Goal: Transaction & Acquisition: Book appointment/travel/reservation

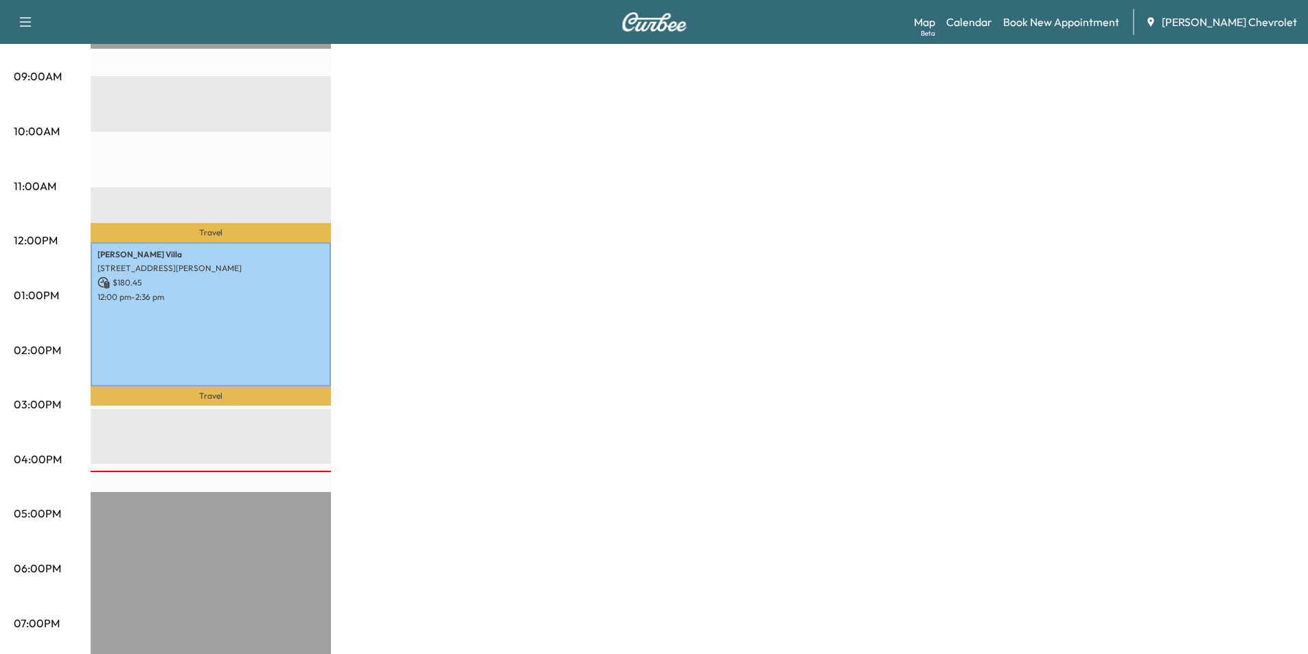
scroll to position [69, 0]
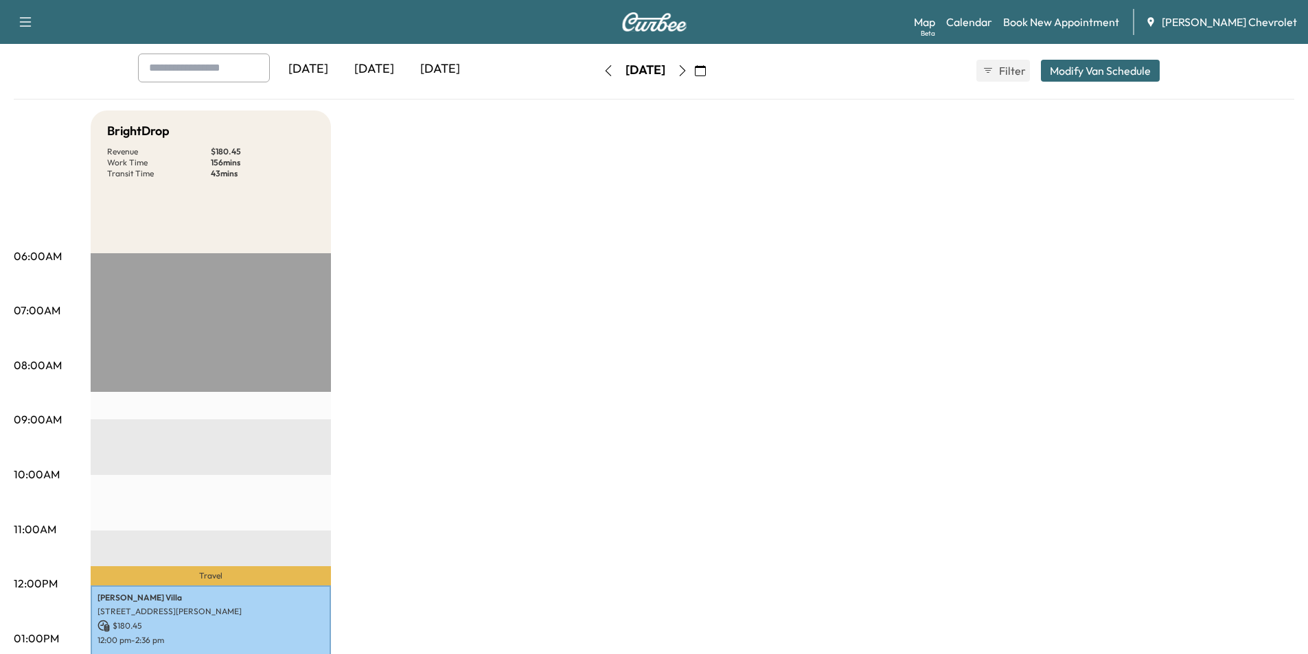
click at [688, 68] on icon "button" at bounding box center [682, 70] width 11 height 11
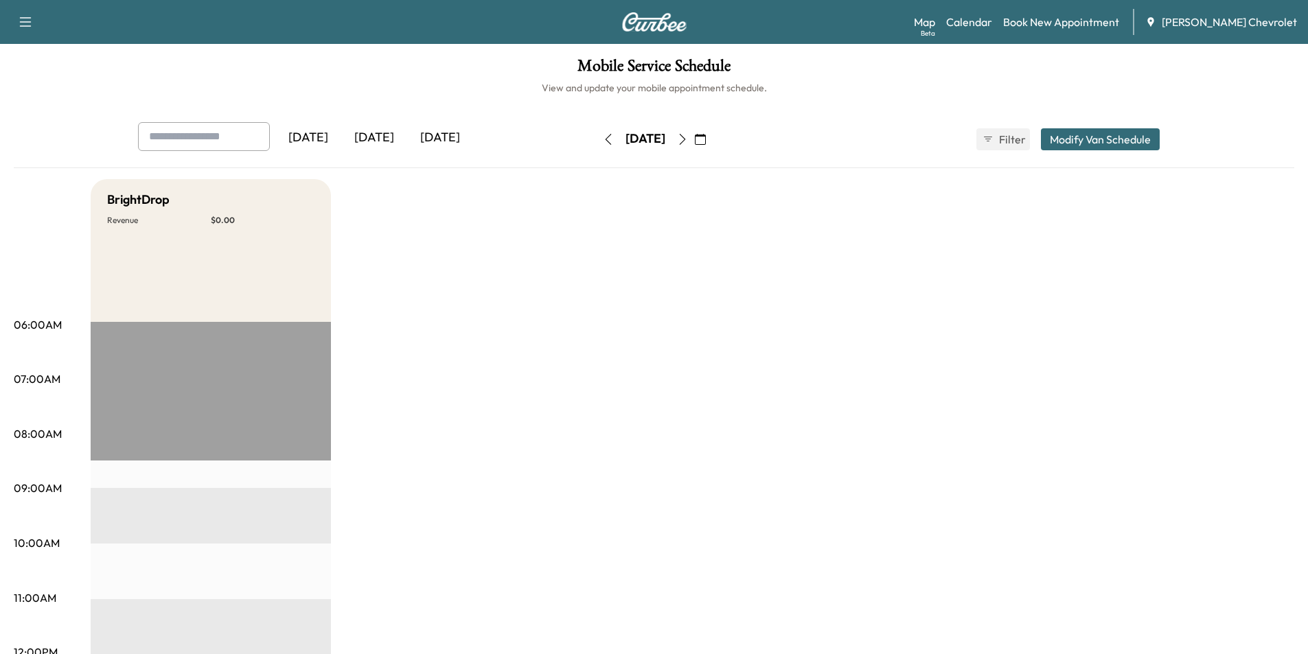
click at [688, 141] on icon "button" at bounding box center [682, 139] width 11 height 11
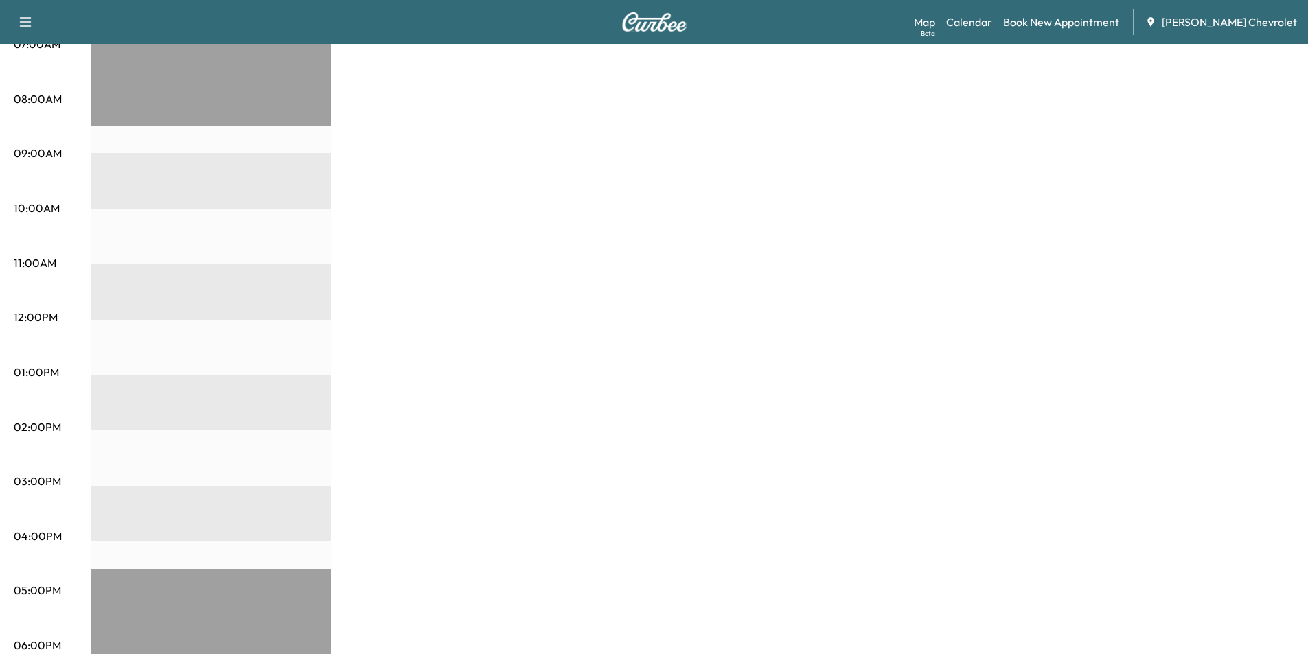
scroll to position [69, 0]
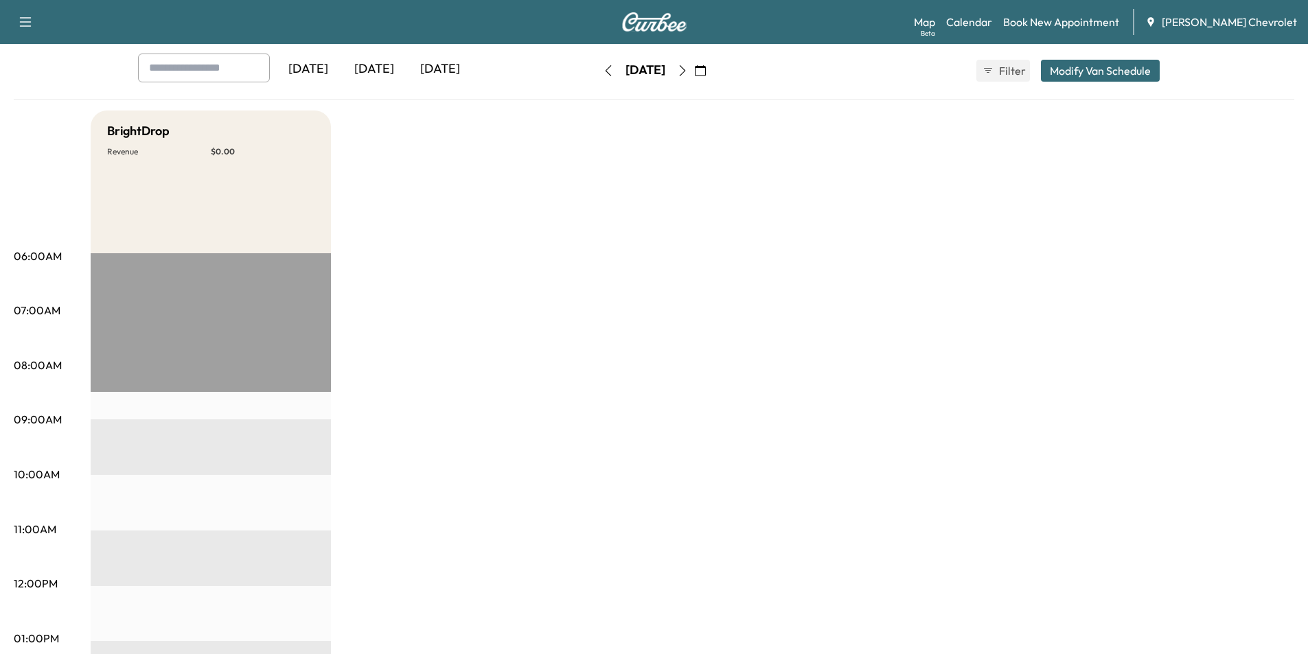
click at [685, 72] on icon "button" at bounding box center [682, 70] width 6 height 11
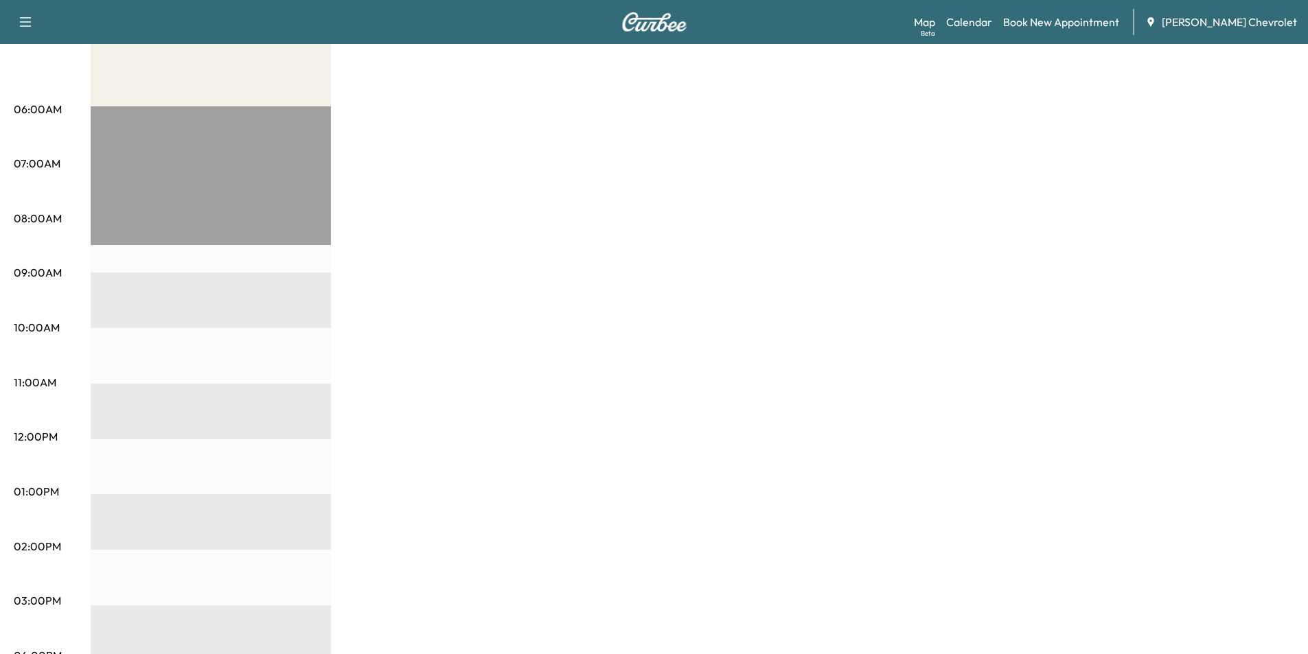
scroll to position [69, 0]
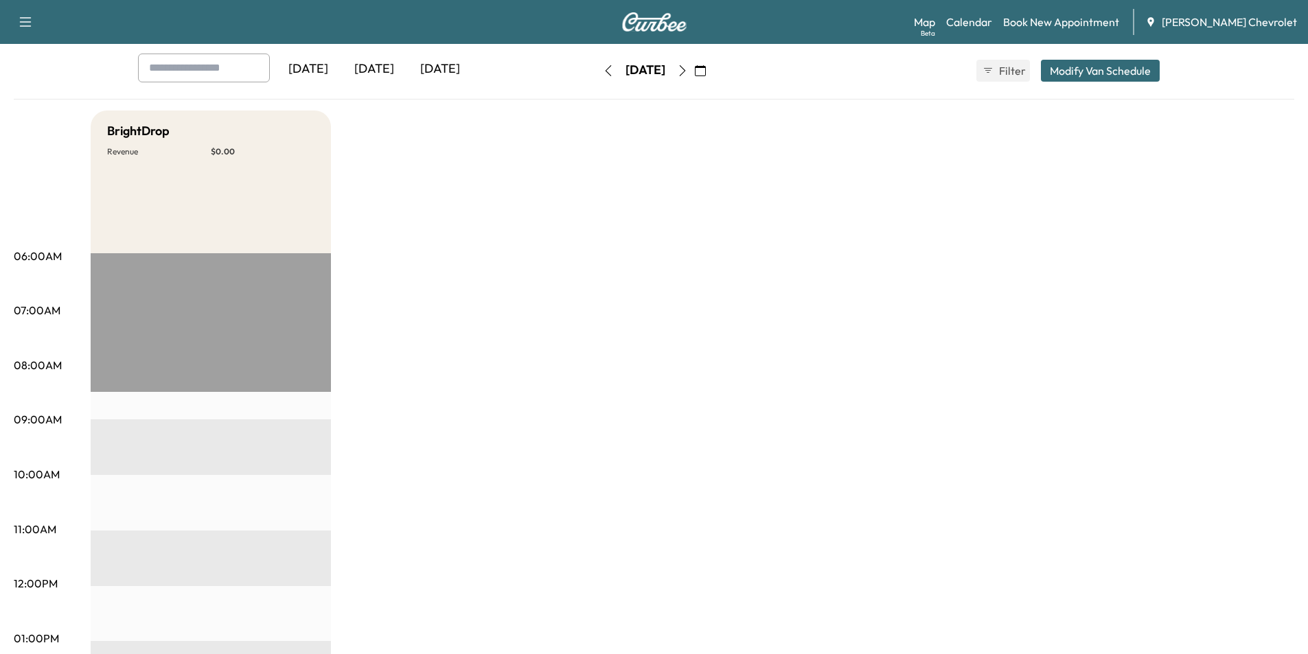
click at [688, 73] on icon "button" at bounding box center [682, 70] width 11 height 11
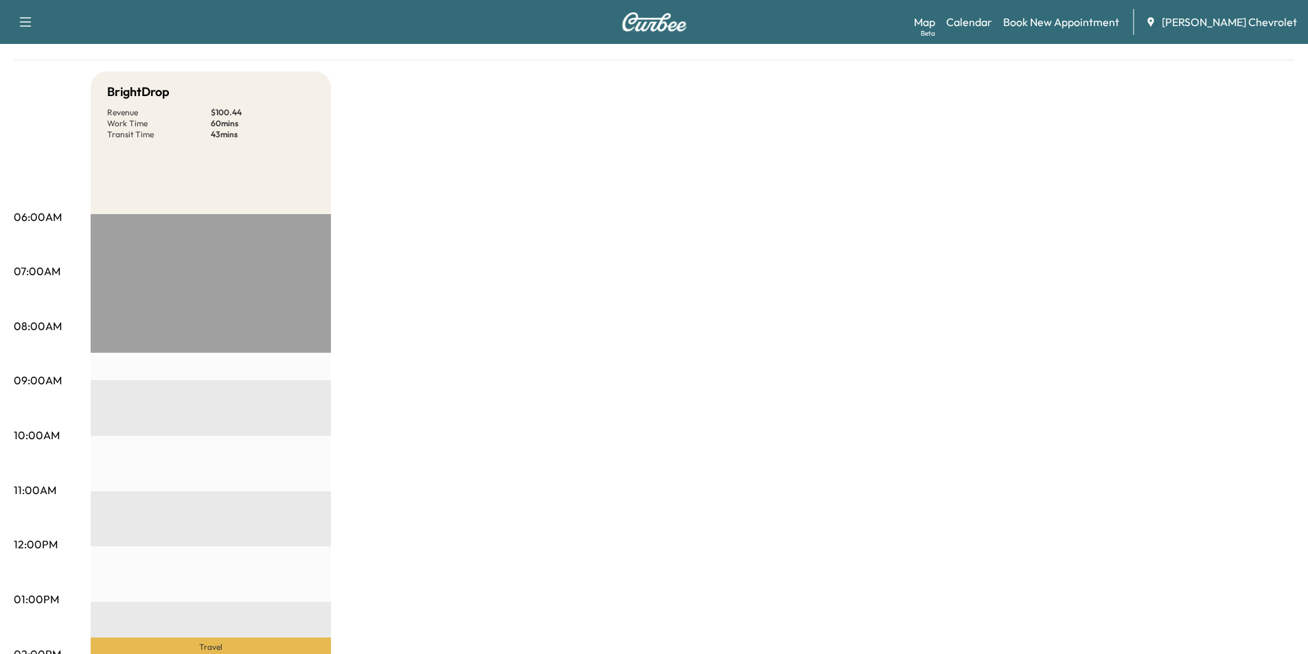
scroll to position [343, 0]
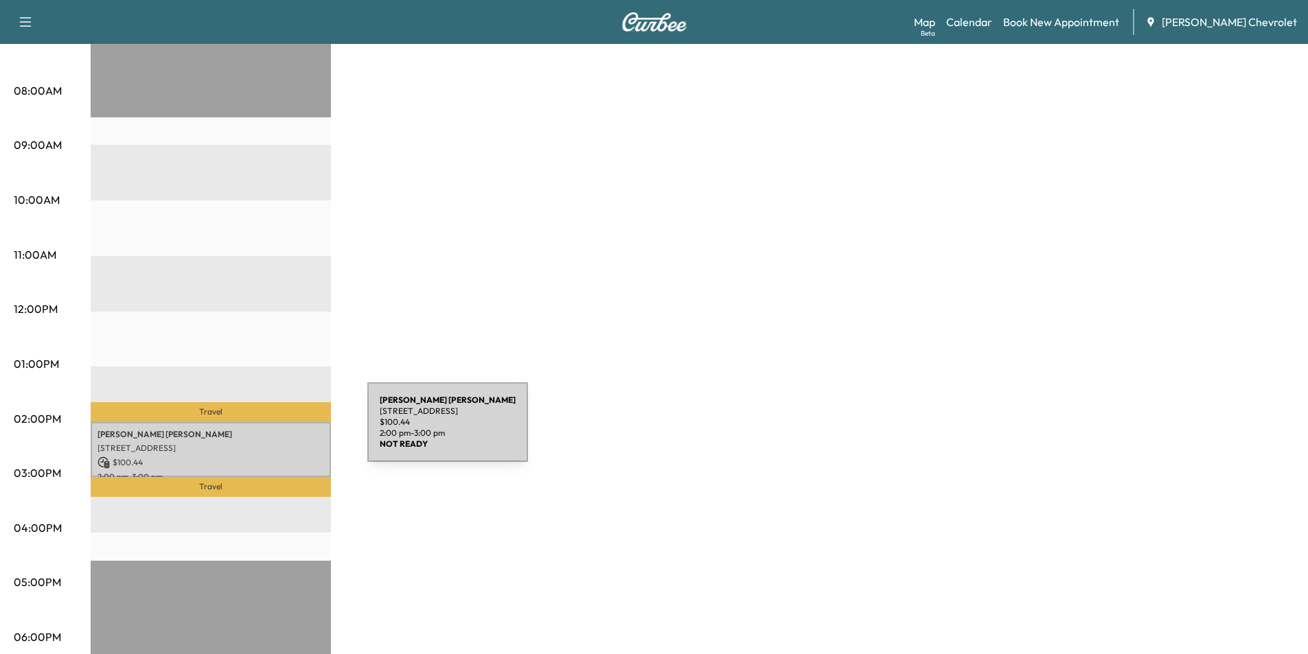
click at [264, 431] on p "[PERSON_NAME]" at bounding box center [211, 434] width 227 height 11
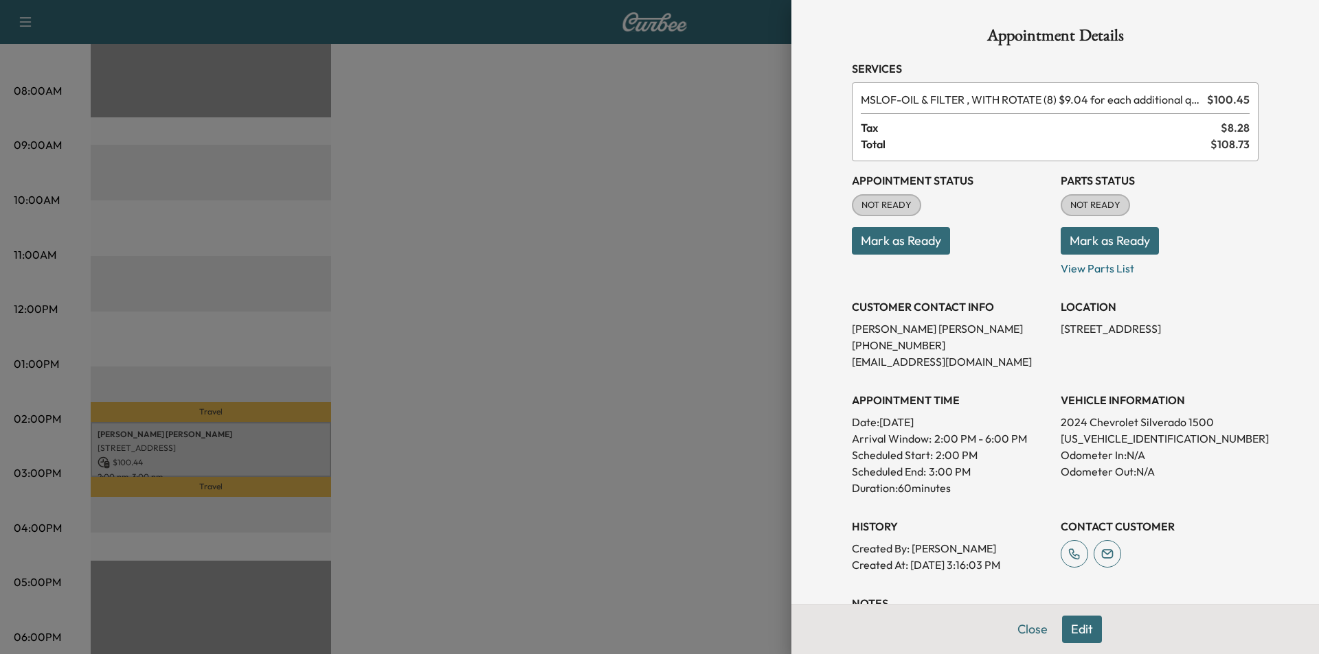
click at [420, 275] on div at bounding box center [659, 327] width 1319 height 654
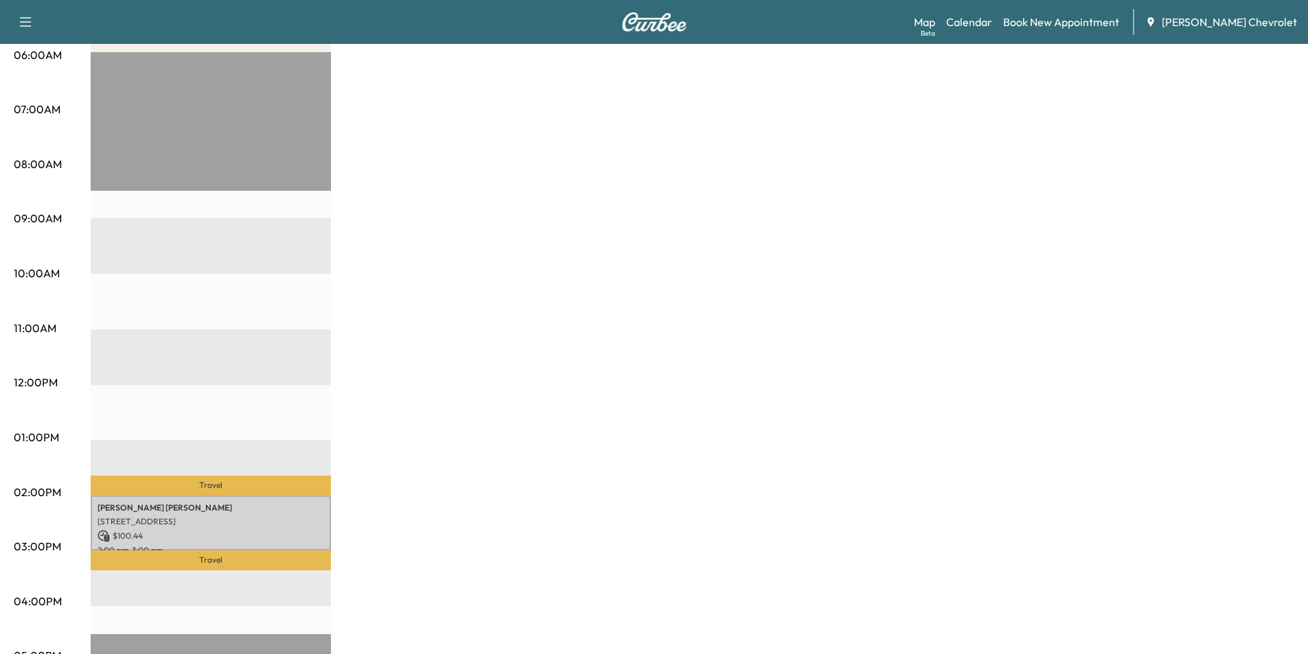
scroll to position [69, 0]
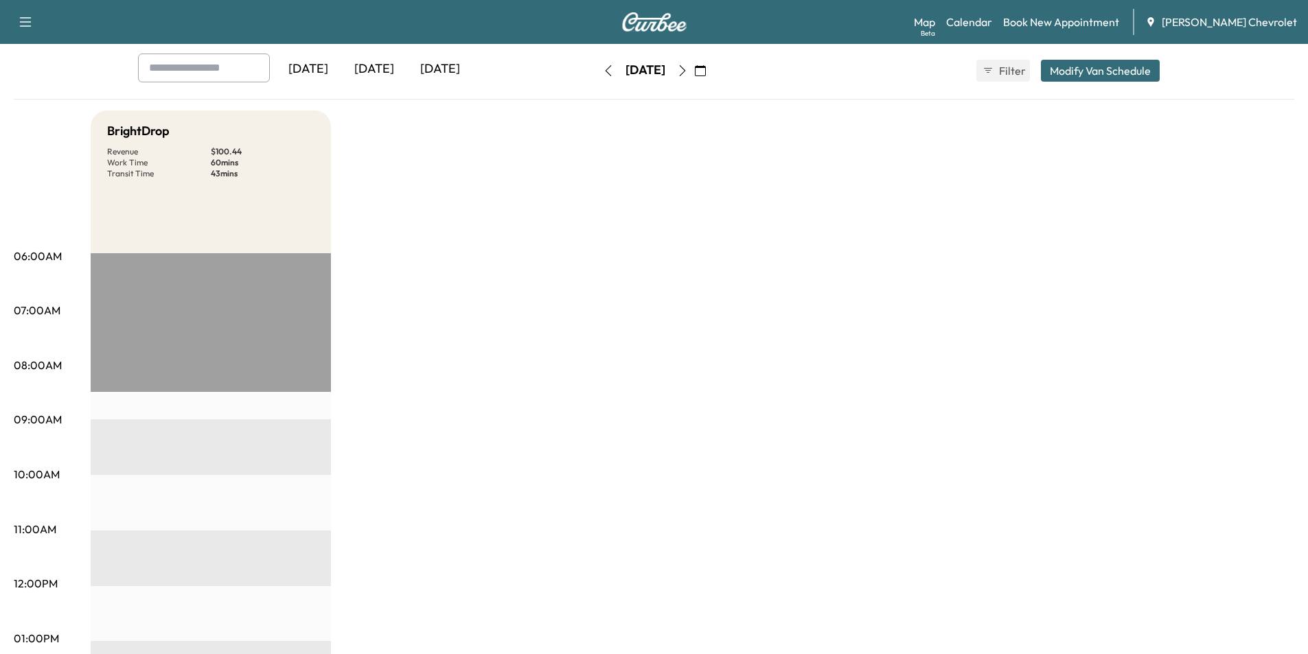
click at [685, 68] on icon "button" at bounding box center [682, 70] width 6 height 11
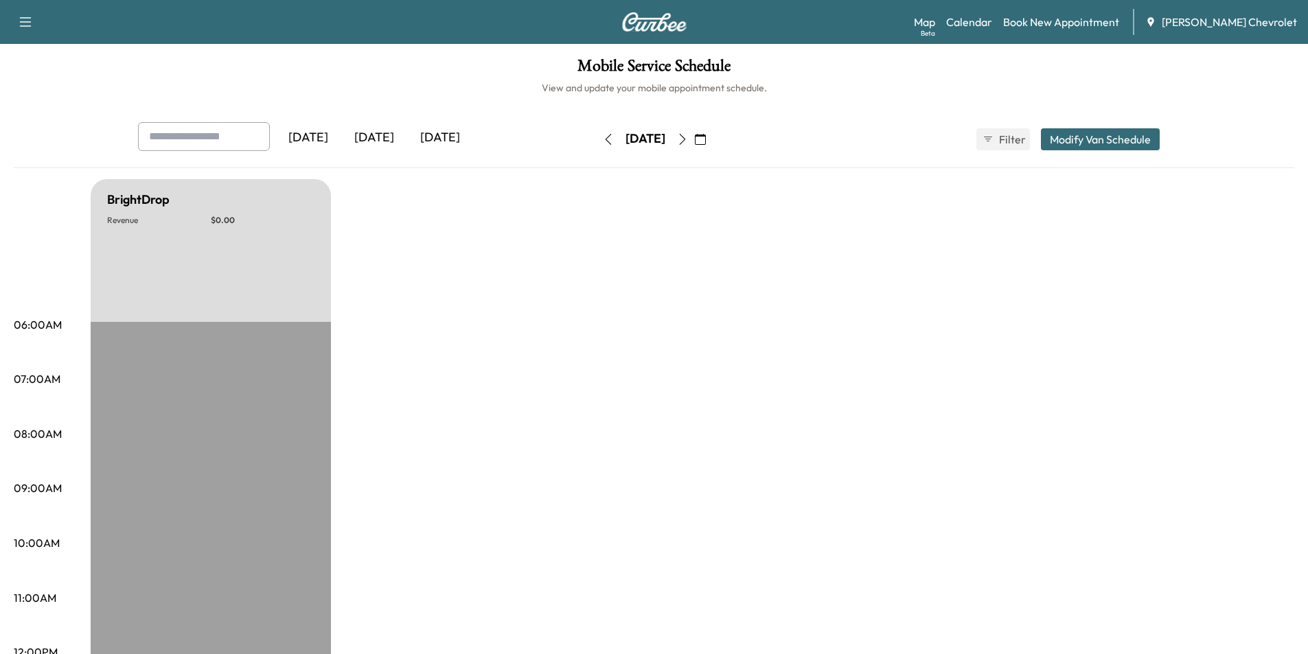
click at [688, 138] on icon "button" at bounding box center [682, 139] width 11 height 11
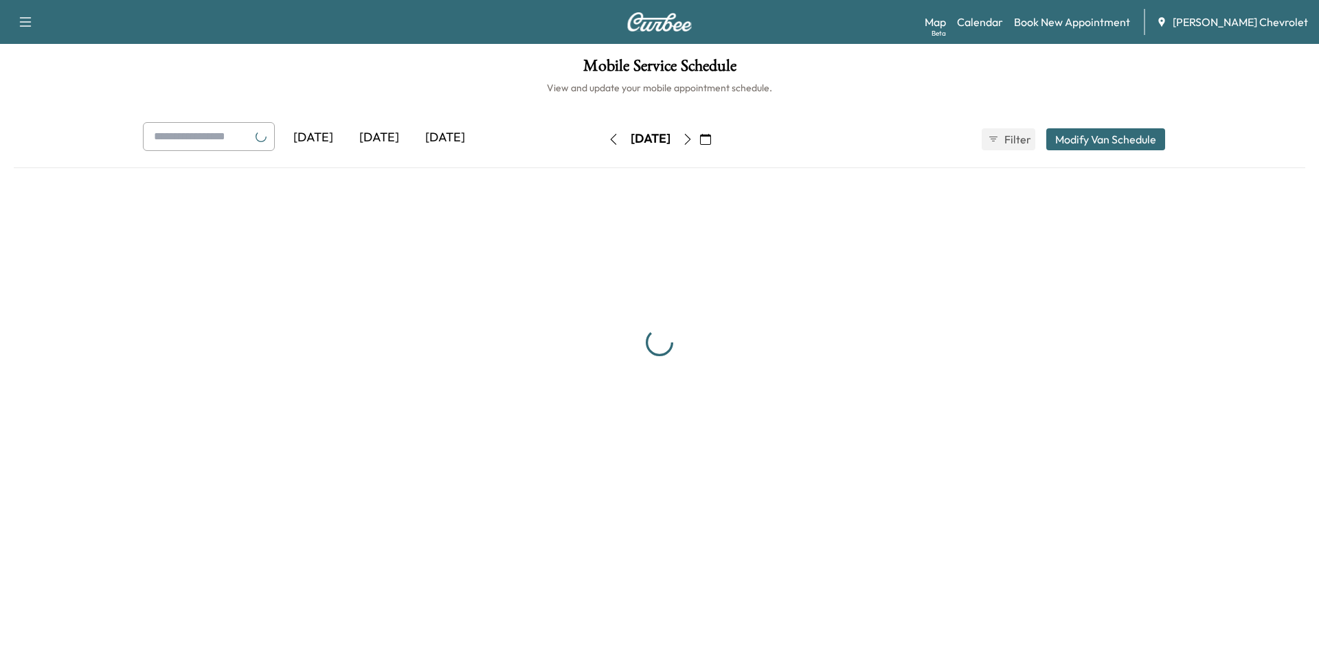
click at [693, 138] on icon "button" at bounding box center [687, 139] width 11 height 11
click at [693, 139] on icon "button" at bounding box center [687, 139] width 11 height 11
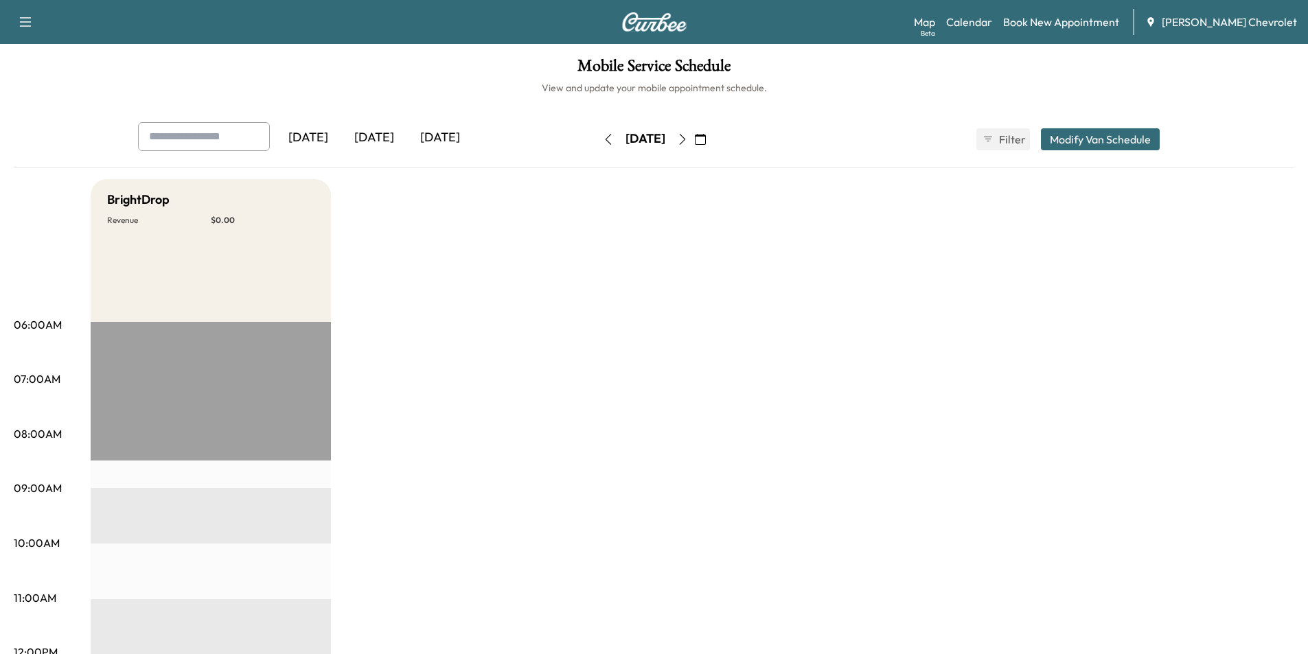
click at [603, 141] on icon "button" at bounding box center [608, 139] width 11 height 11
click at [992, 22] on link "Calendar" at bounding box center [969, 22] width 46 height 16
click at [935, 17] on link "Map Beta" at bounding box center [924, 22] width 21 height 16
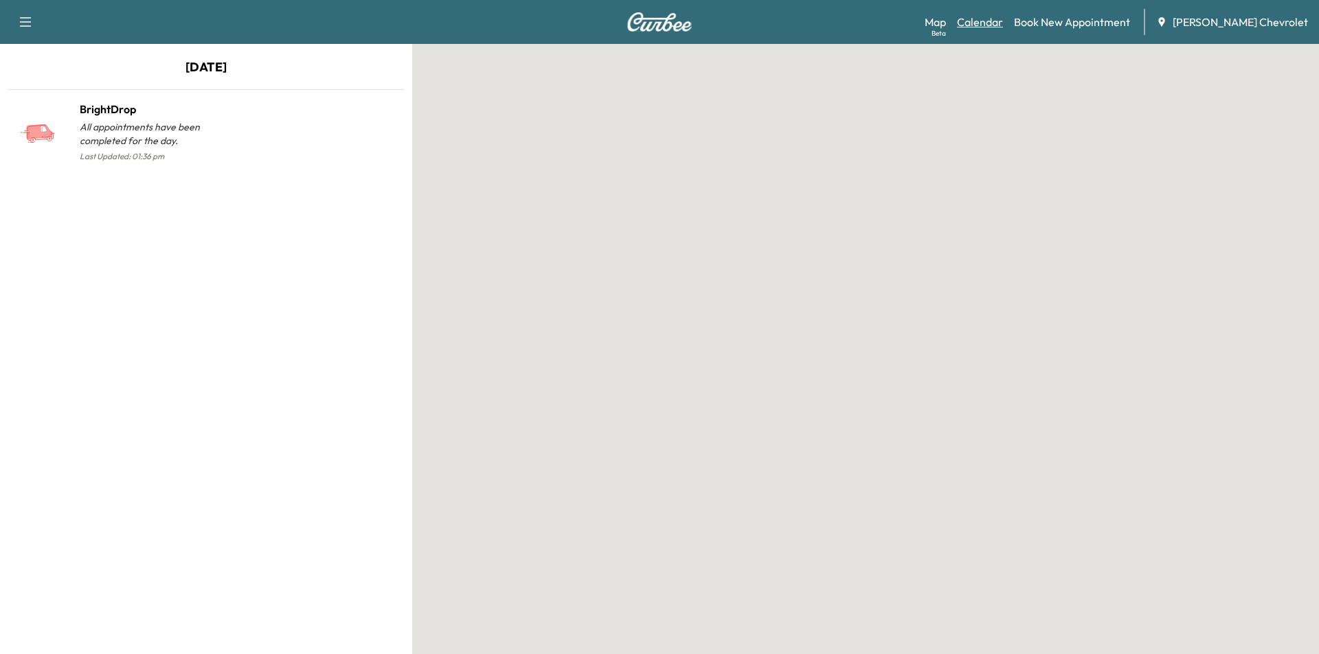
click at [990, 18] on link "Calendar" at bounding box center [980, 22] width 46 height 16
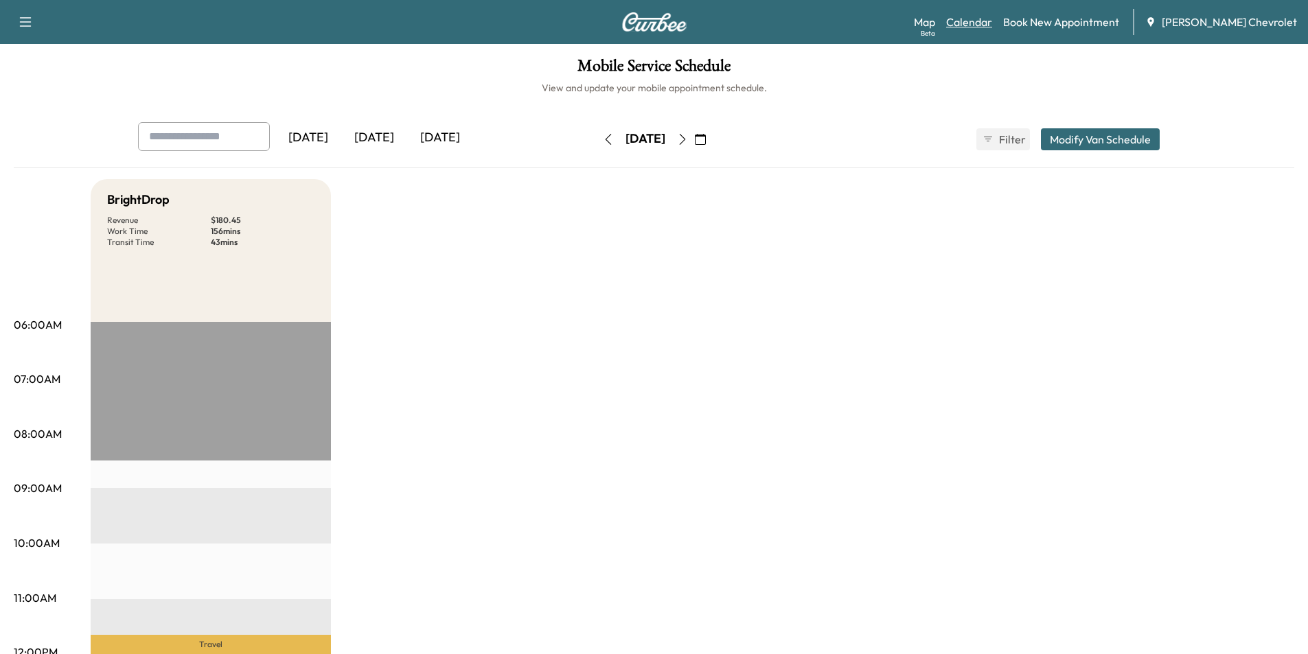
click at [992, 22] on link "Calendar" at bounding box center [969, 22] width 46 height 16
click at [688, 134] on icon "button" at bounding box center [682, 139] width 11 height 11
click at [688, 135] on icon "button" at bounding box center [682, 139] width 11 height 11
click at [1043, 25] on link "Book New Appointment" at bounding box center [1061, 22] width 116 height 16
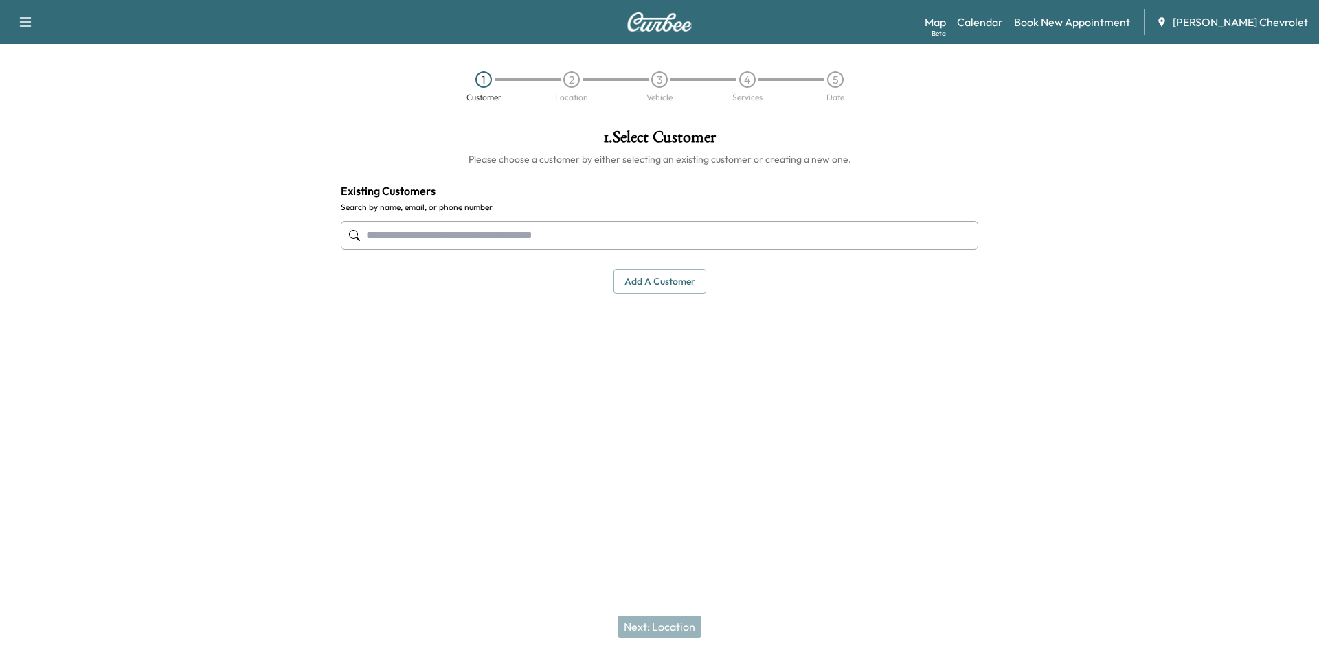
click at [690, 234] on input "text" at bounding box center [659, 235] width 637 height 29
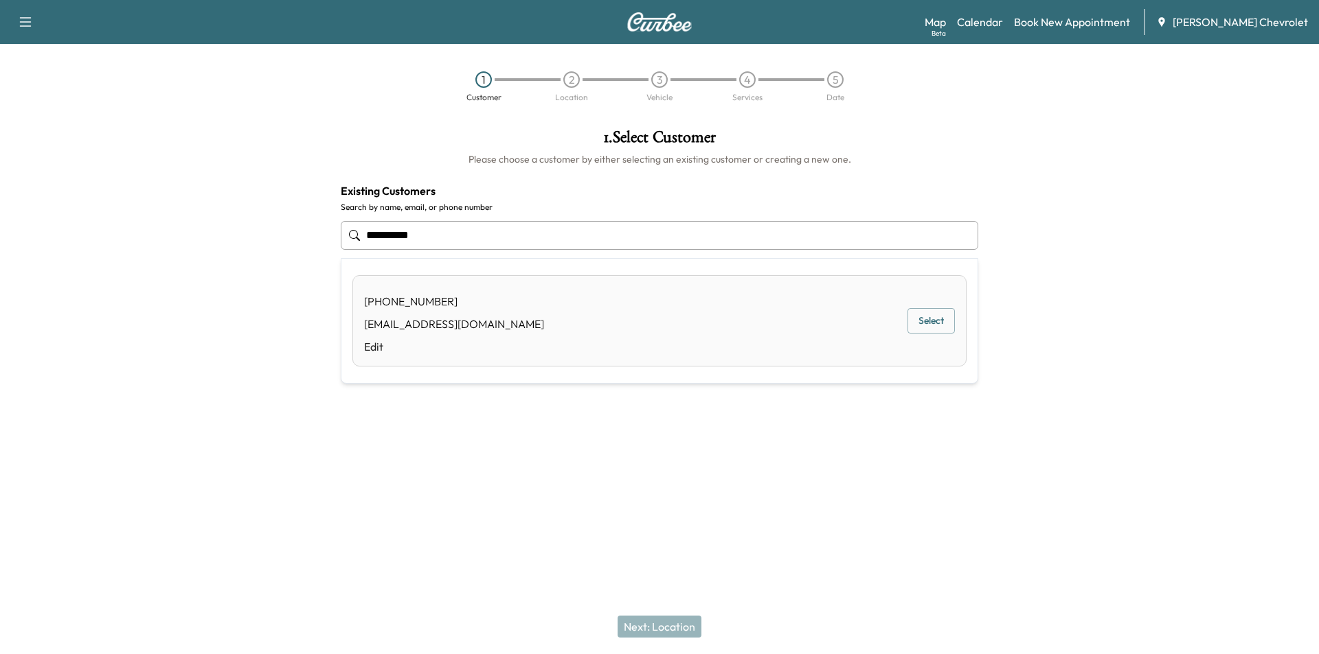
drag, startPoint x: 434, startPoint y: 231, endPoint x: 313, endPoint y: 214, distance: 122.1
click at [313, 214] on div "**********" at bounding box center [659, 282] width 1319 height 328
type input "**********"
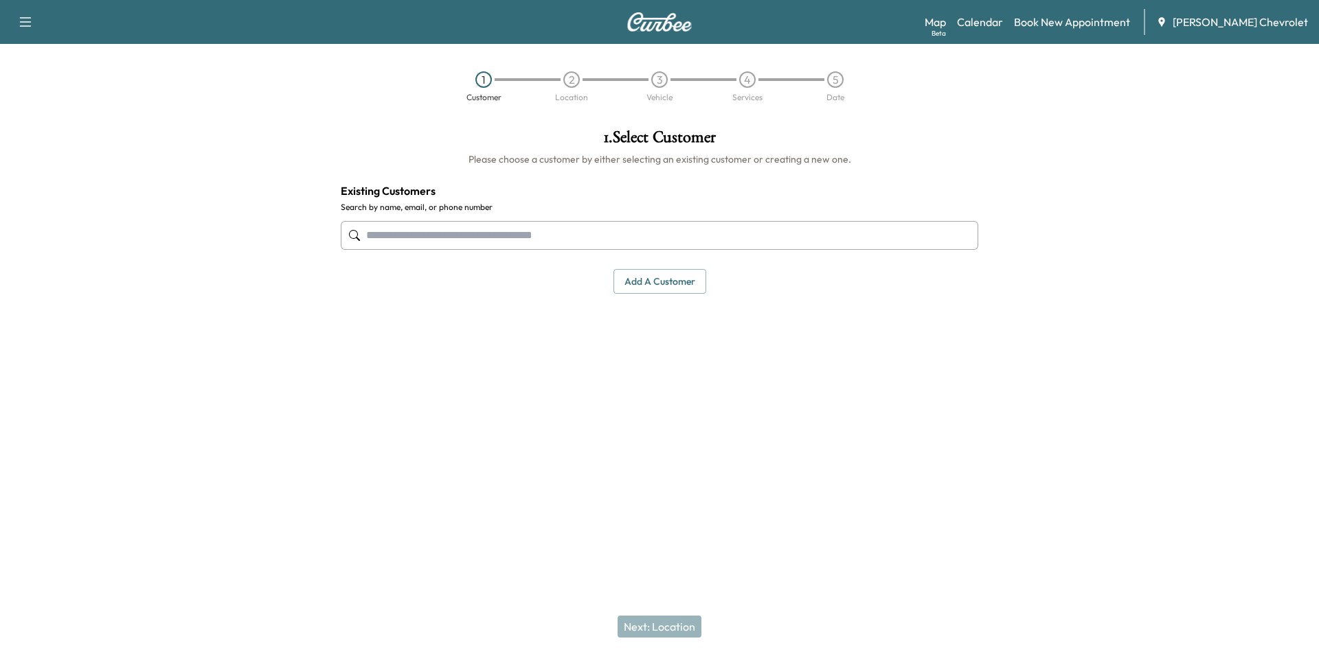
paste input "**********"
type input "**********"
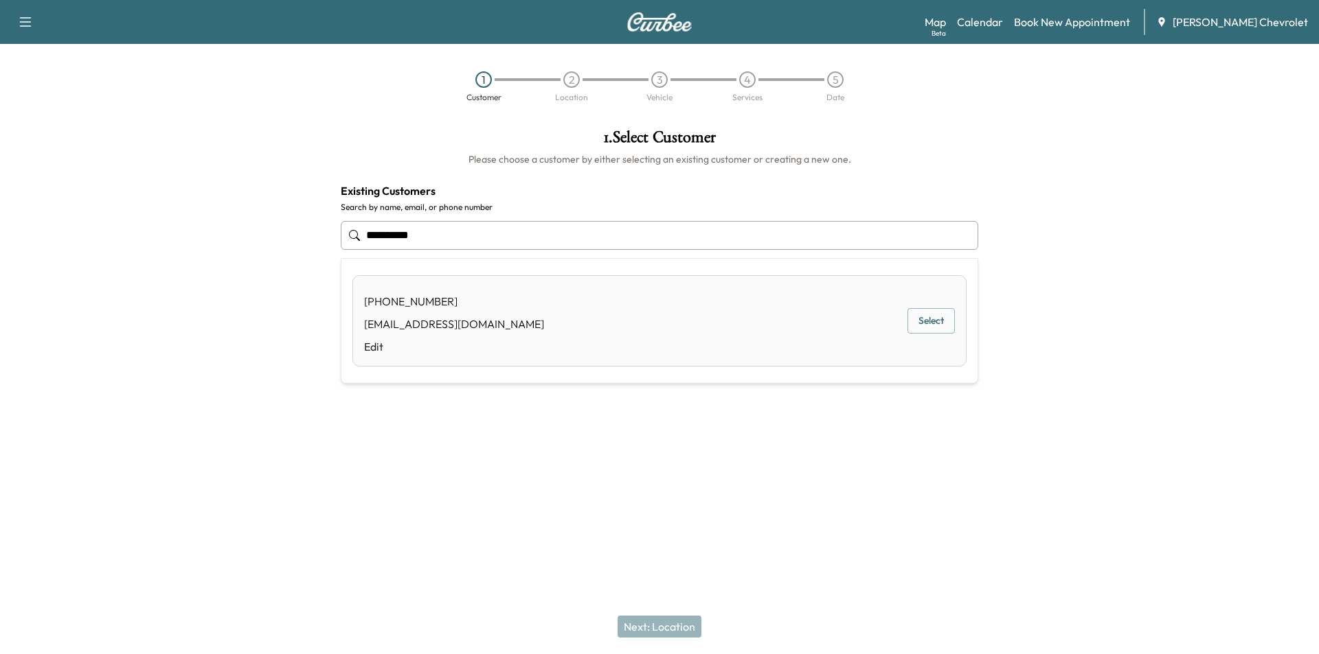
click at [939, 322] on button "Select" at bounding box center [930, 320] width 47 height 25
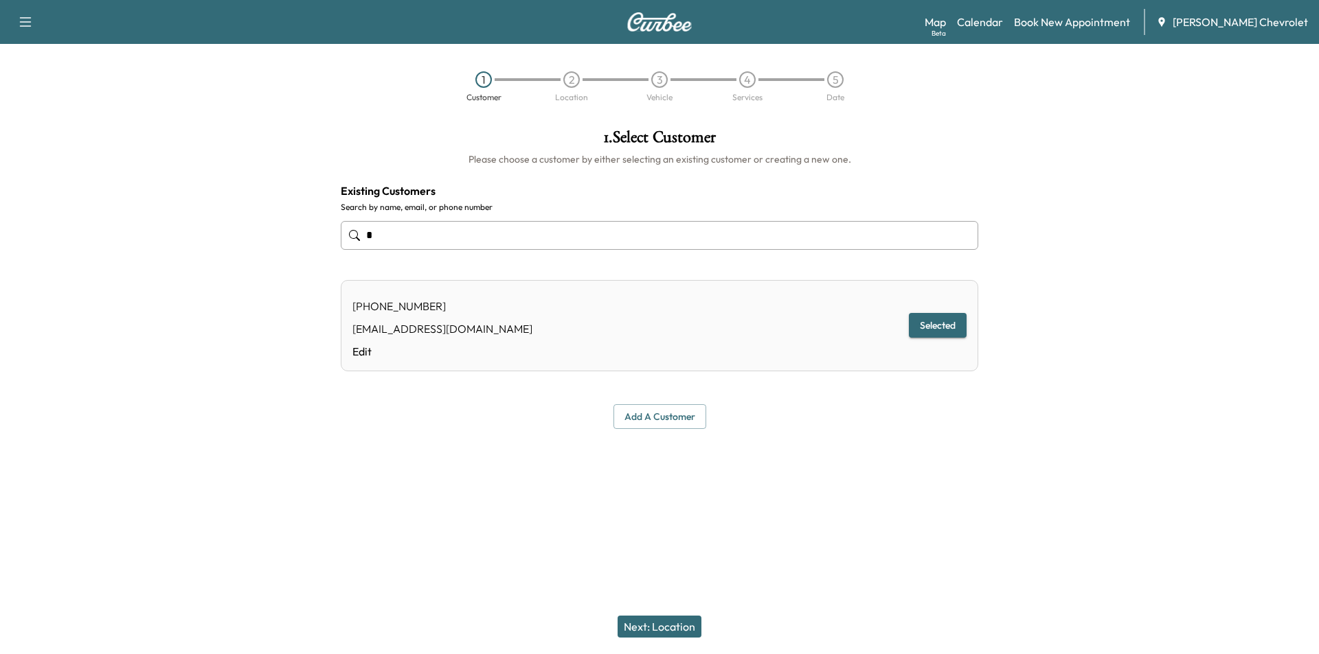
click at [649, 623] on button "Next: Location" at bounding box center [659, 627] width 84 height 22
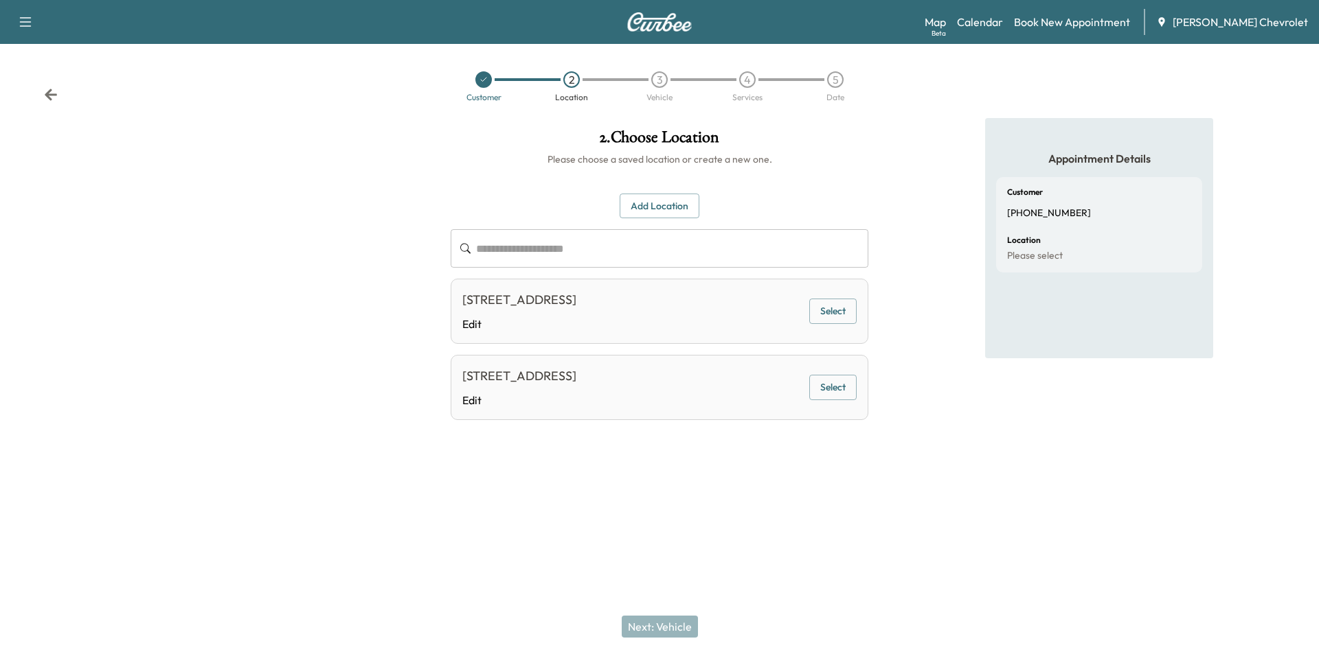
click at [830, 397] on button "Select" at bounding box center [832, 387] width 47 height 25
click at [657, 630] on button "Next: Vehicle" at bounding box center [660, 627] width 76 height 22
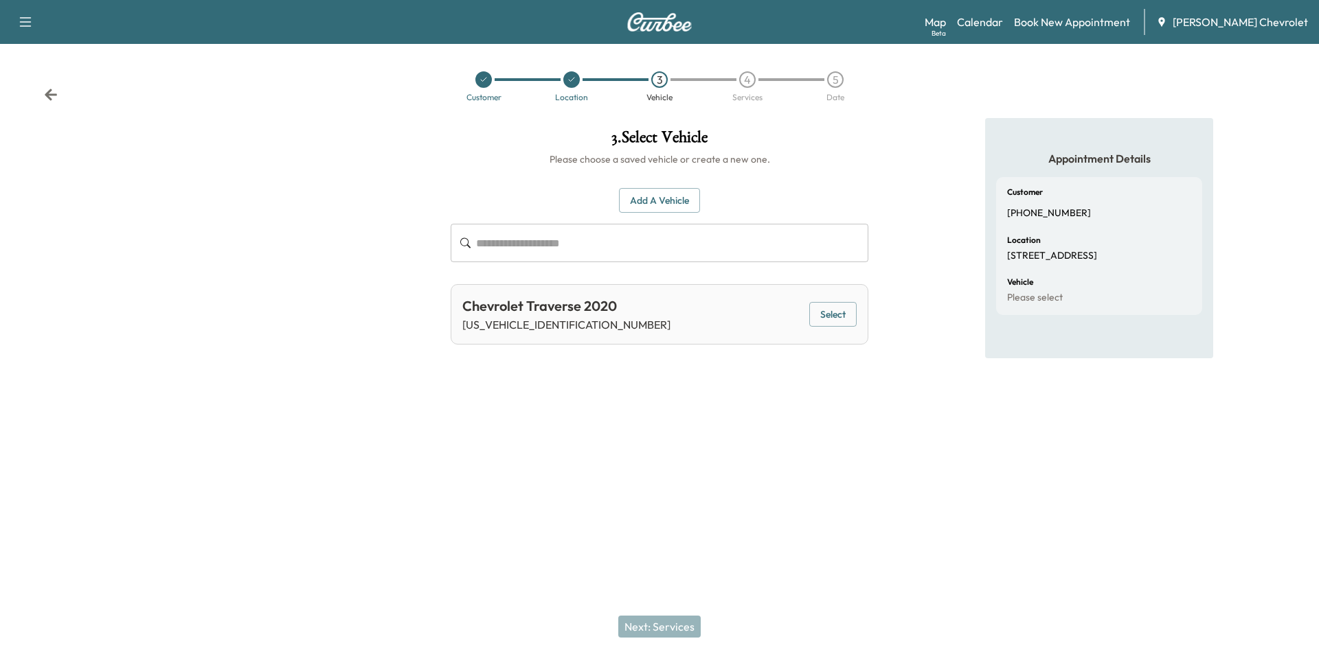
click at [849, 319] on button "Select" at bounding box center [832, 314] width 47 height 25
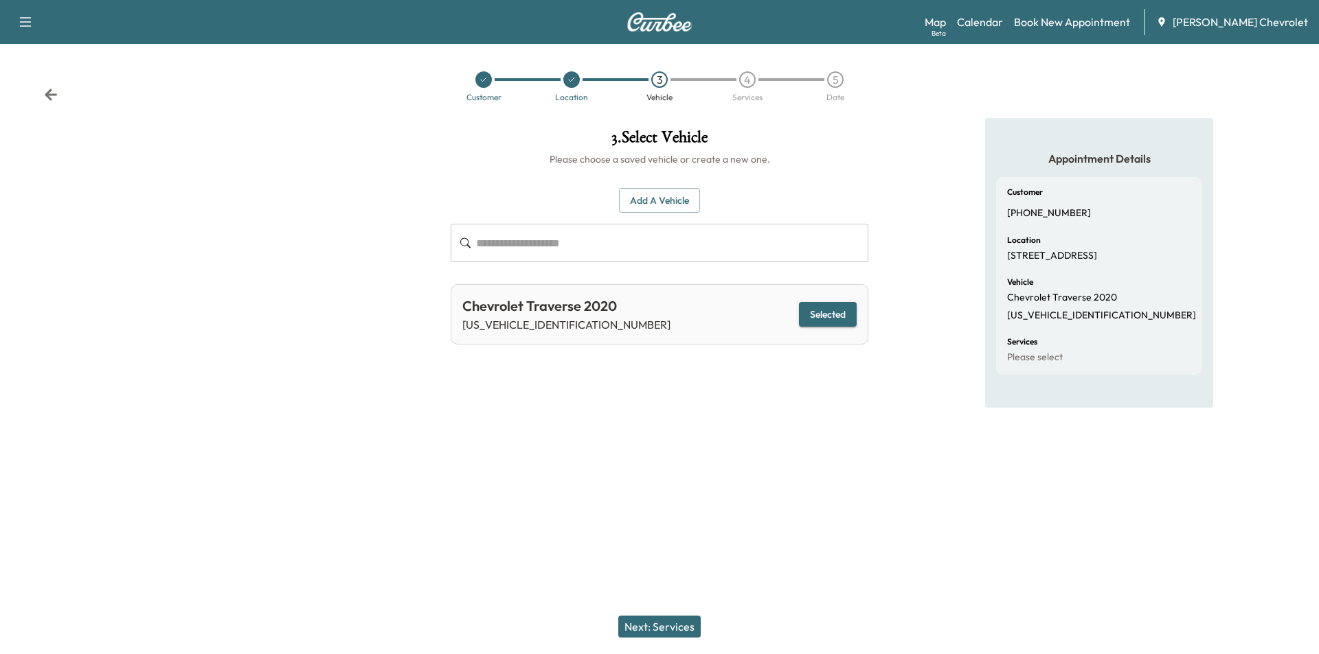
click at [670, 626] on button "Next: Services" at bounding box center [659, 627] width 82 height 22
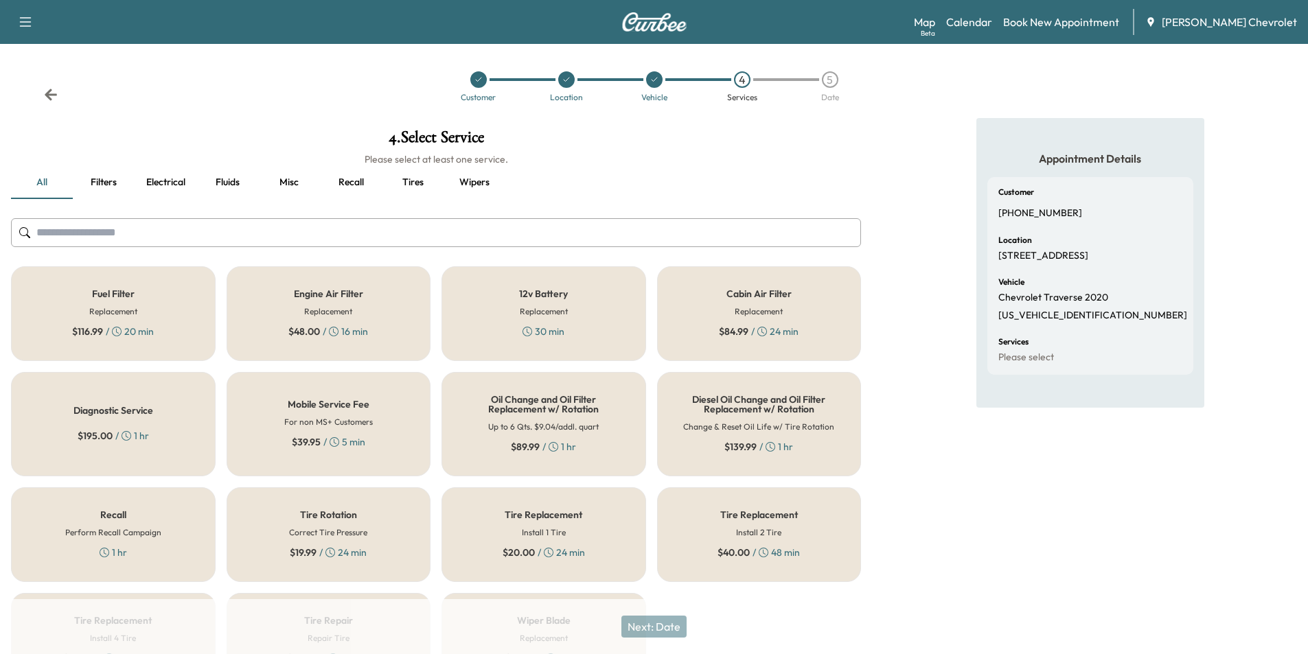
click at [1041, 208] on p "[PHONE_NUMBER]" at bounding box center [1041, 213] width 84 height 12
click at [1113, 21] on link "Book New Appointment" at bounding box center [1061, 22] width 116 height 16
click at [1072, 21] on link "Book New Appointment" at bounding box center [1061, 22] width 116 height 16
click at [992, 23] on link "Calendar" at bounding box center [969, 22] width 46 height 16
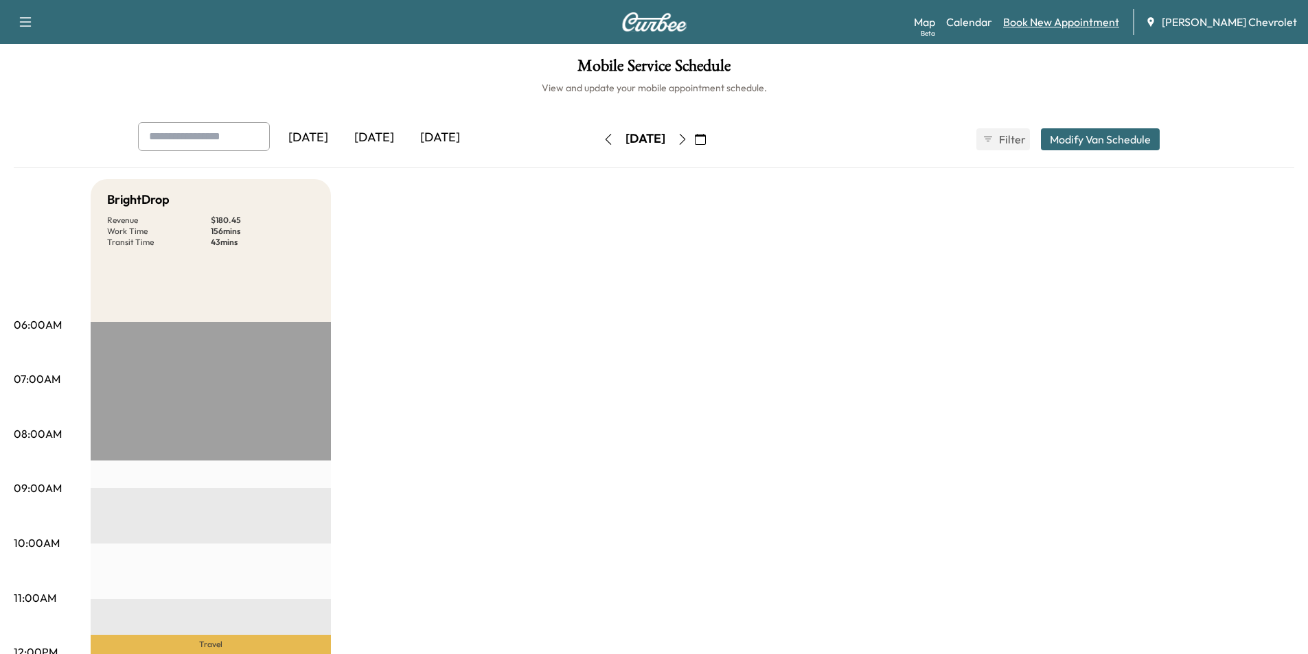
click at [1050, 22] on link "Book New Appointment" at bounding box center [1061, 22] width 116 height 16
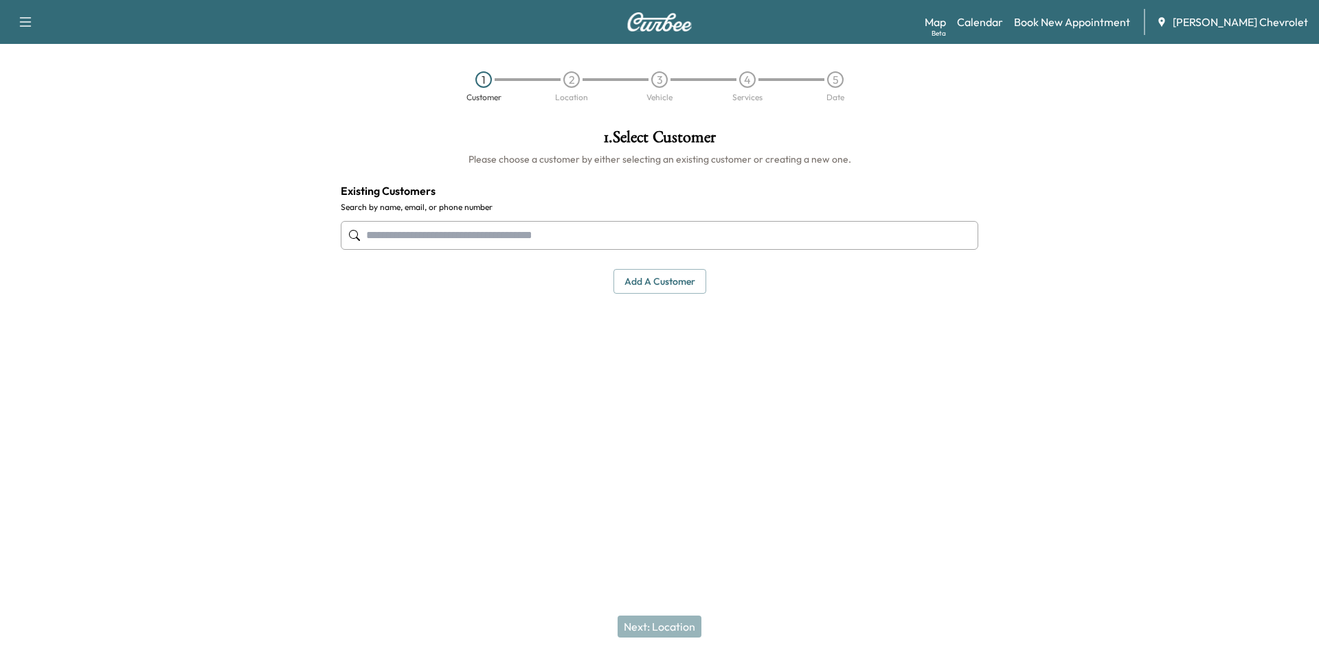
click at [496, 241] on input "text" at bounding box center [659, 235] width 637 height 29
paste input "**********"
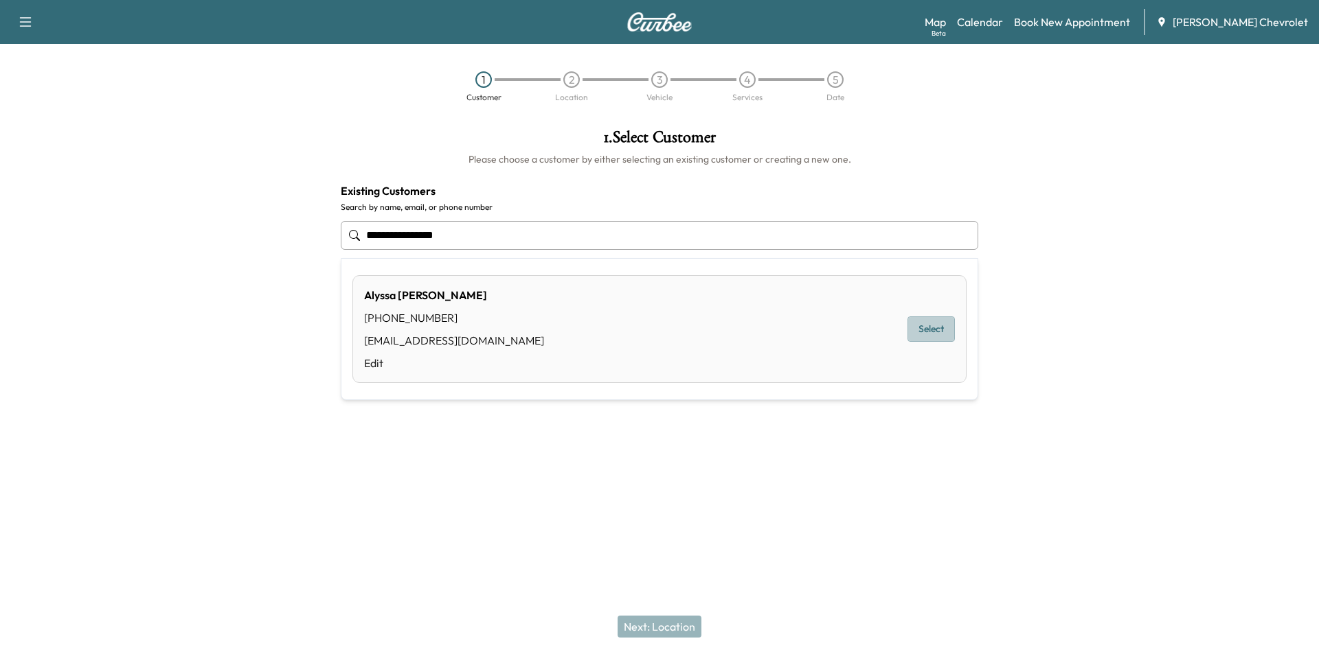
click at [941, 326] on button "Select" at bounding box center [930, 329] width 47 height 25
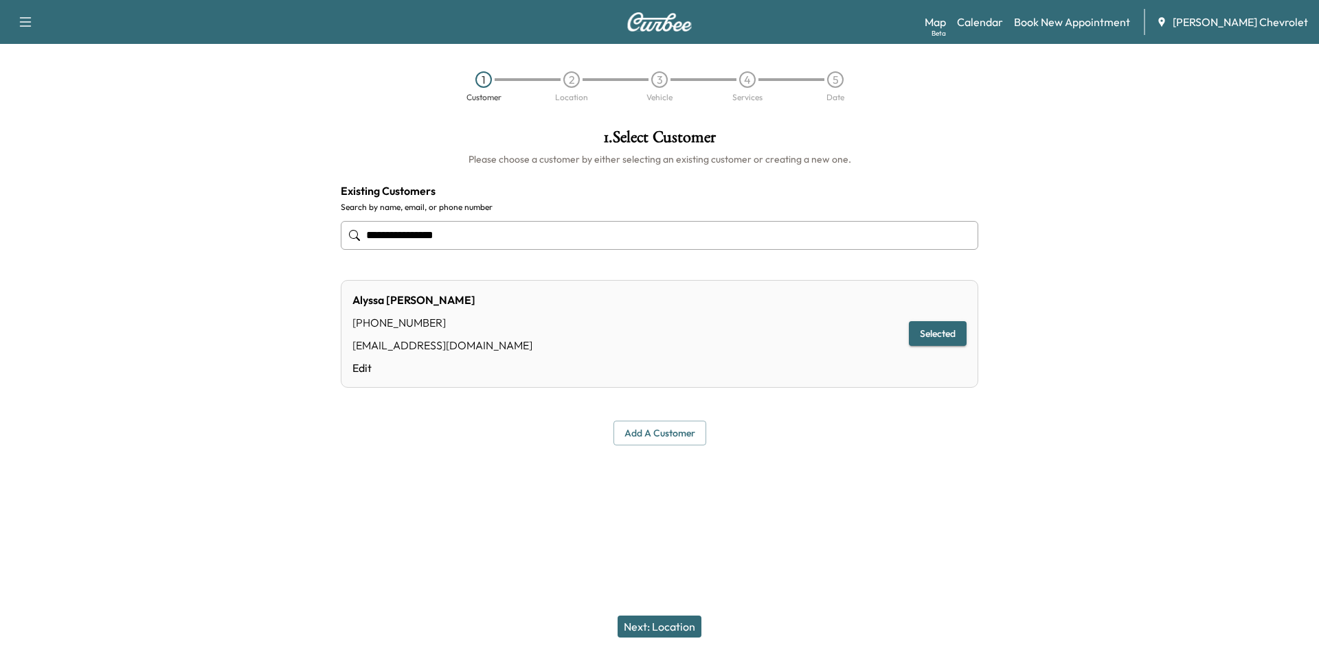
type input "**********"
click at [661, 623] on button "Next: Location" at bounding box center [659, 627] width 84 height 22
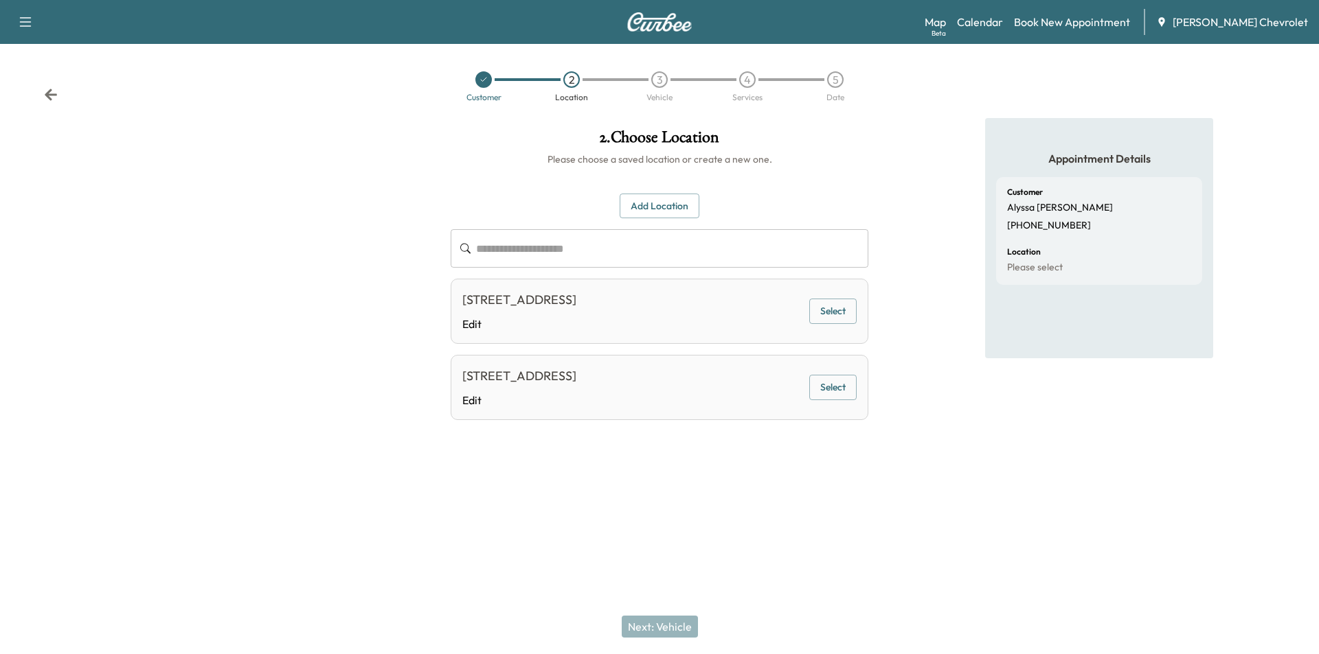
click at [844, 397] on button "Select" at bounding box center [832, 387] width 47 height 25
click at [668, 624] on button "Next: Vehicle" at bounding box center [660, 627] width 76 height 22
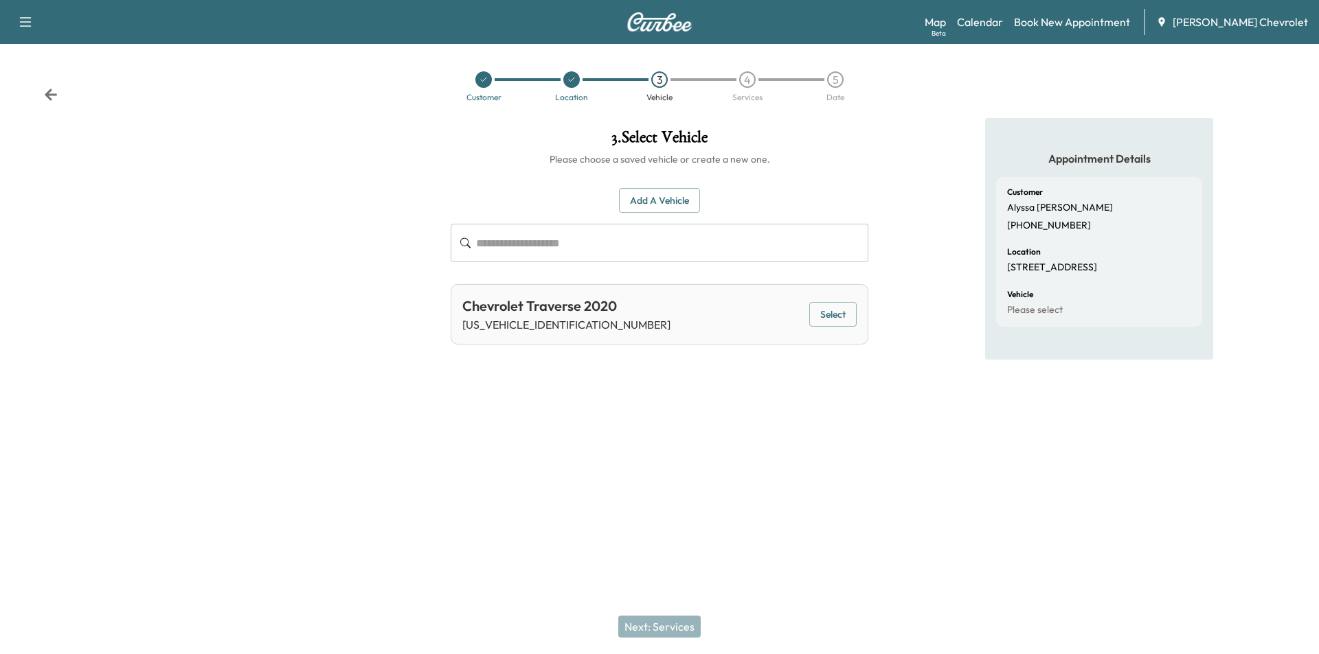
click at [828, 315] on button "Select" at bounding box center [832, 314] width 47 height 25
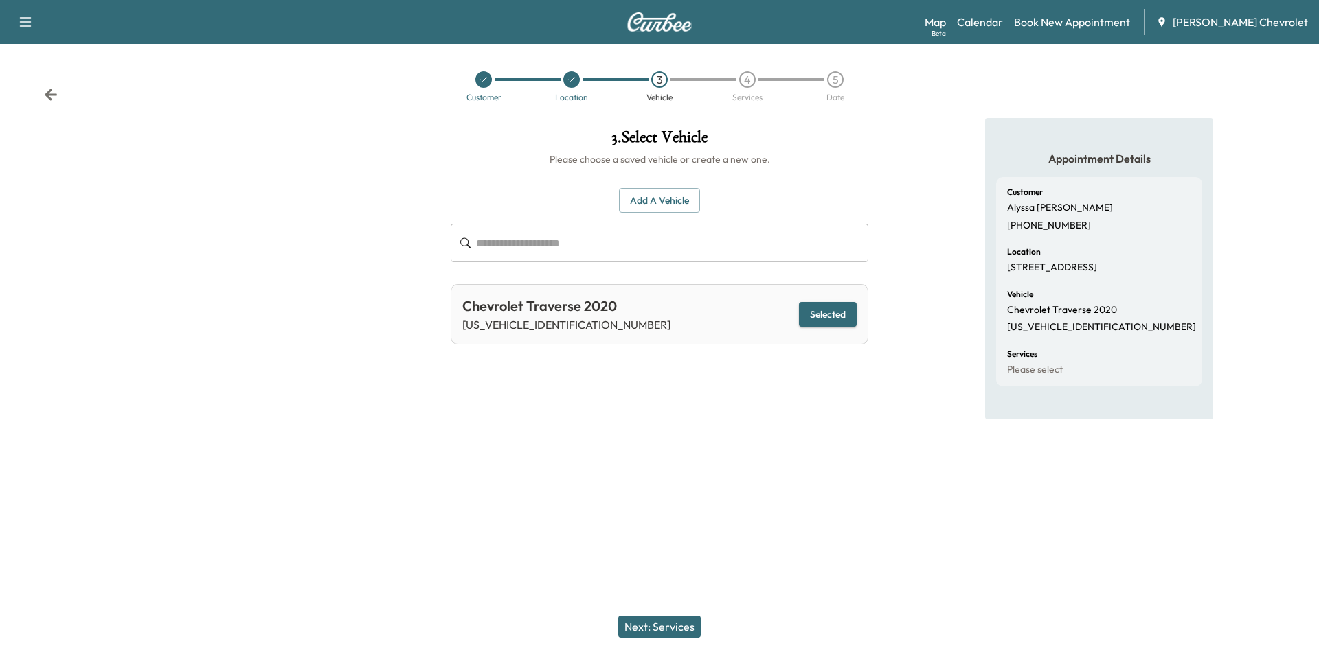
click at [637, 623] on button "Next: Services" at bounding box center [659, 627] width 82 height 22
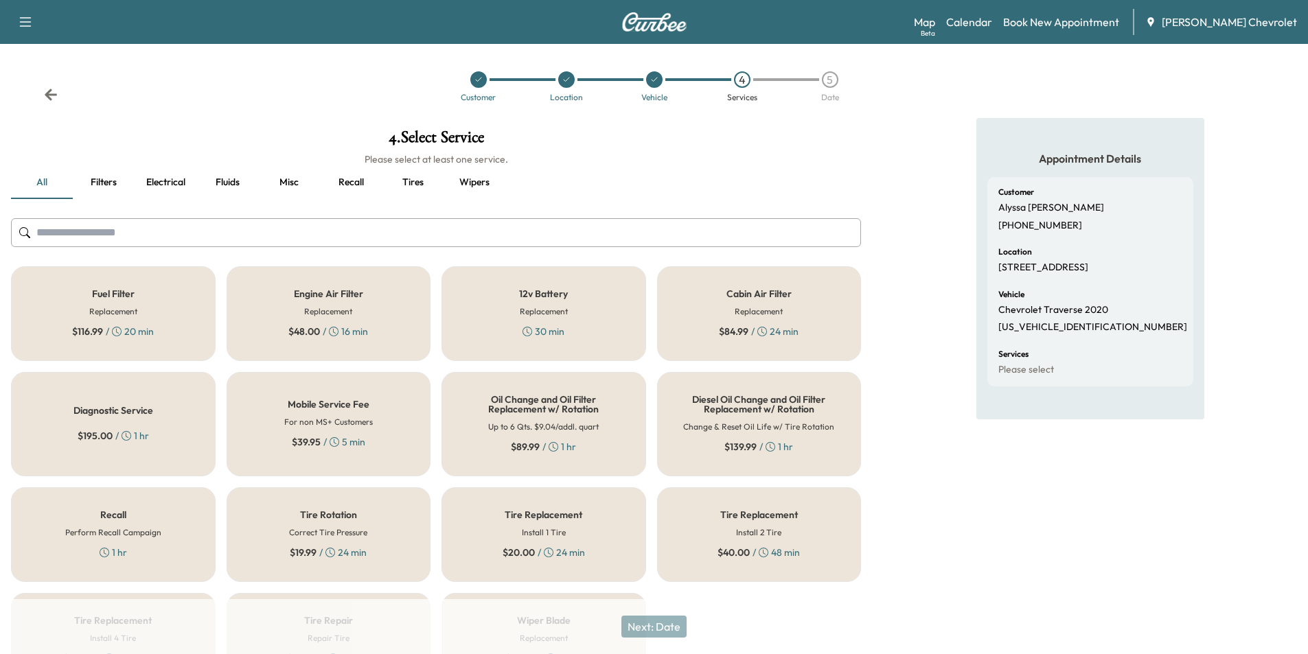
click at [569, 412] on h5 "Oil Change and Oil Filter Replacement w/ Rotation" at bounding box center [543, 404] width 159 height 19
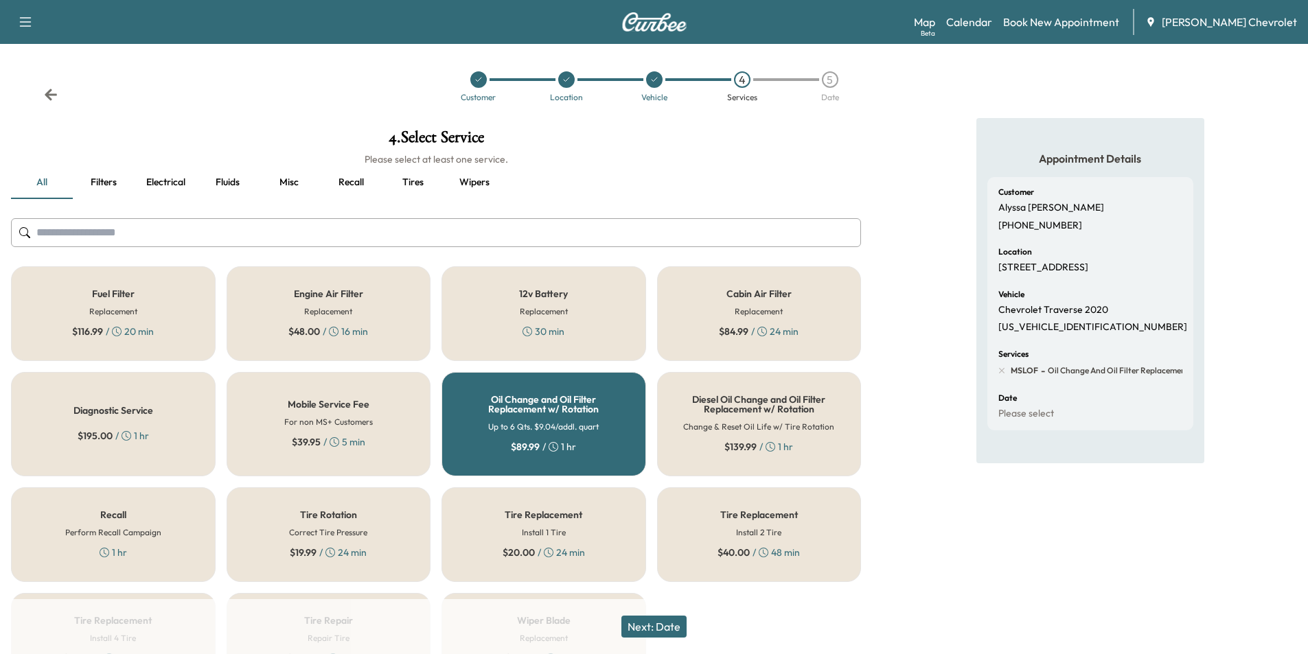
click at [660, 622] on button "Next: Date" at bounding box center [654, 627] width 65 height 22
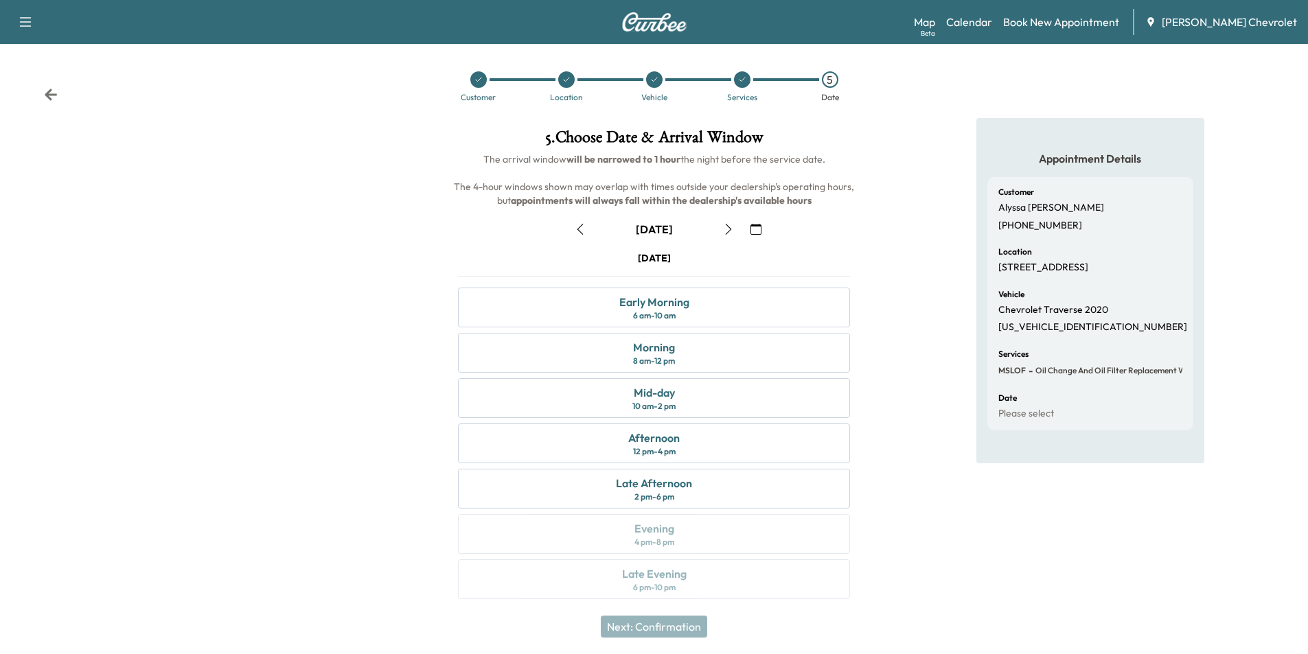
click at [728, 226] on icon "button" at bounding box center [728, 229] width 6 height 11
click at [733, 225] on icon "button" at bounding box center [728, 229] width 11 height 11
click at [675, 402] on div "10 am - 2 pm" at bounding box center [654, 406] width 43 height 11
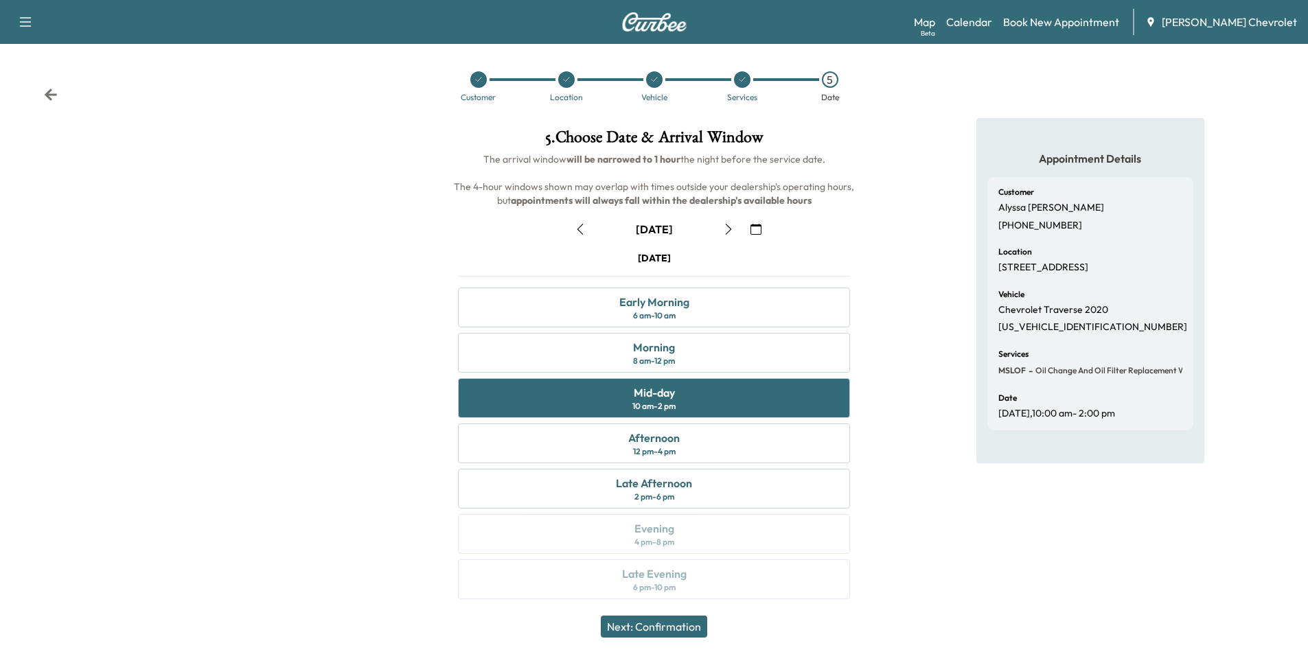
click at [664, 624] on button "Next: Confirmation" at bounding box center [654, 627] width 106 height 22
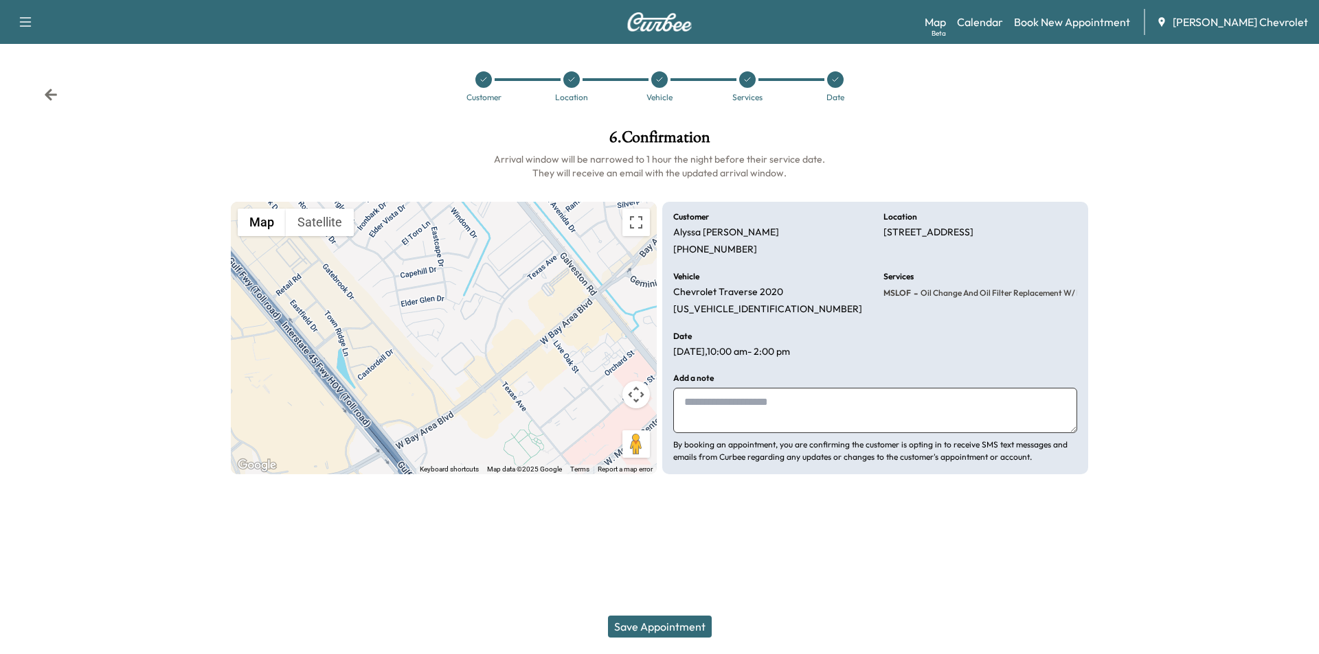
click at [690, 634] on button "Save Appointment" at bounding box center [660, 627] width 104 height 22
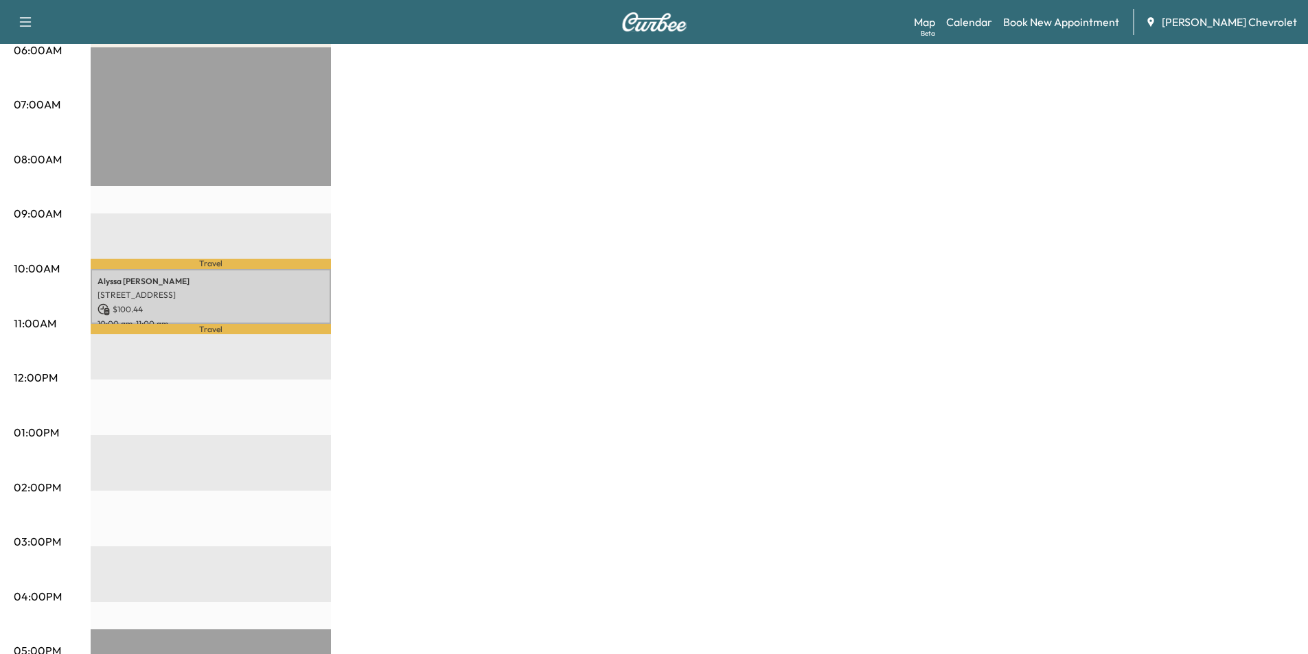
scroll to position [69, 0]
